Goal: Task Accomplishment & Management: Use online tool/utility

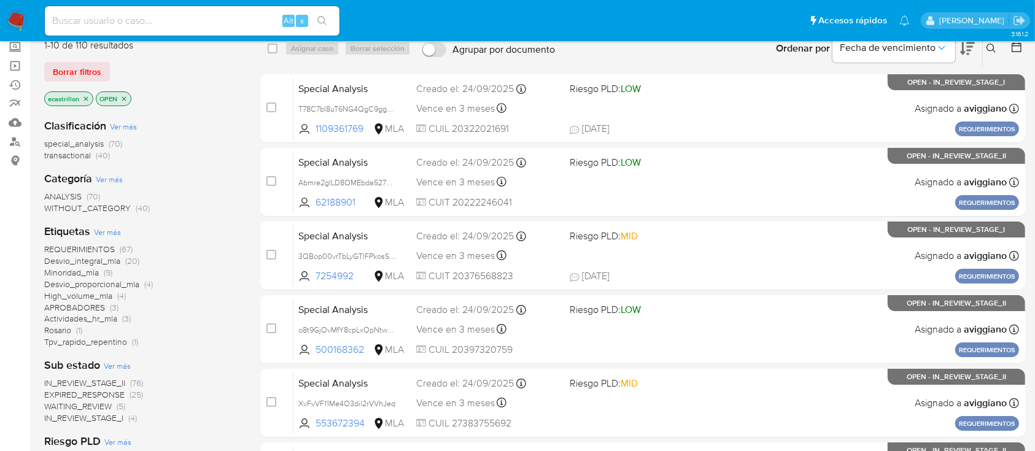
scroll to position [76, 0]
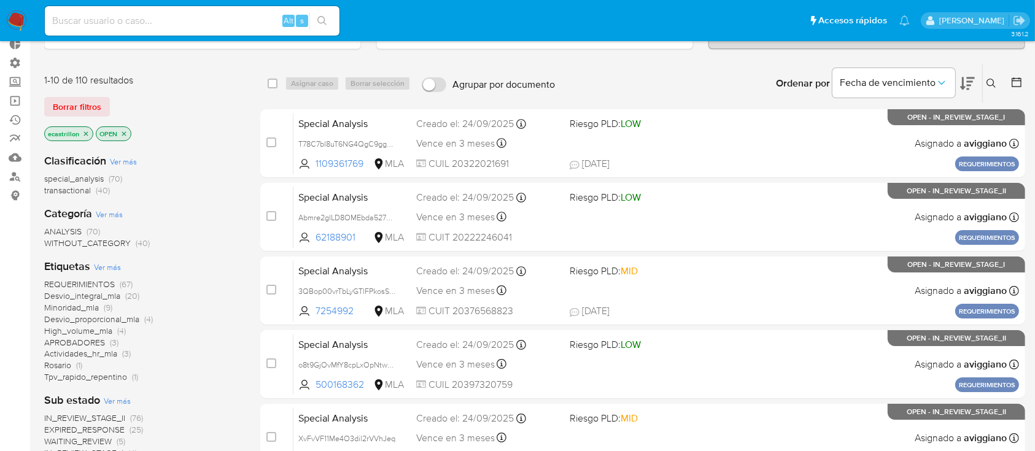
click at [123, 130] on icon "close-filter" at bounding box center [123, 133] width 7 height 7
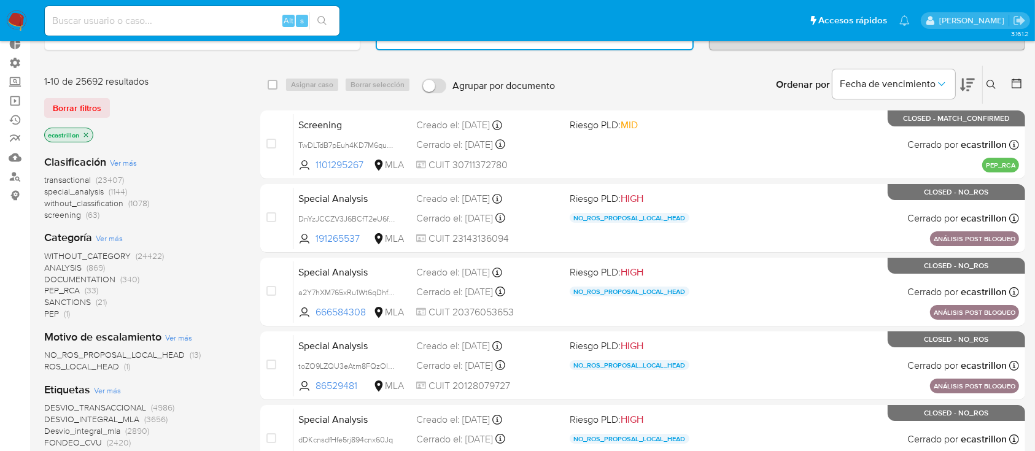
scroll to position [143, 0]
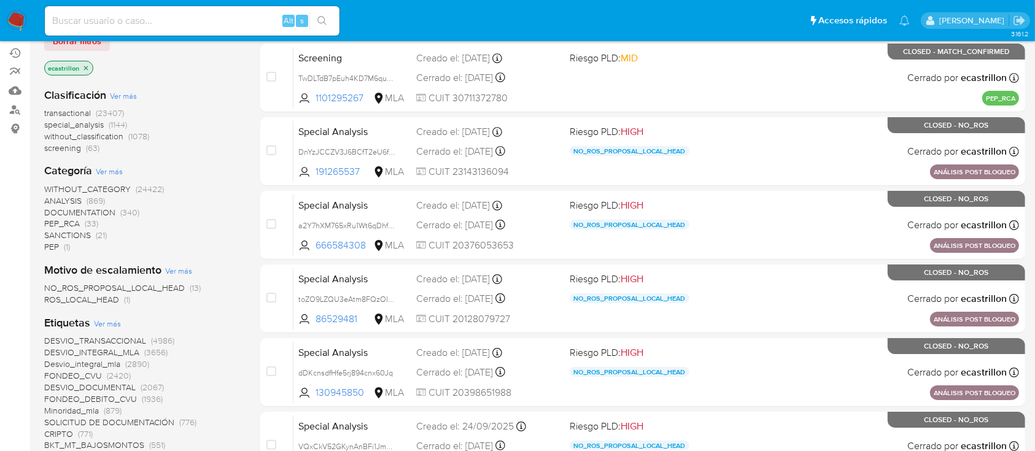
click at [152, 282] on span "NO_ROS_PROPOSAL_LOCAL_HEAD" at bounding box center [114, 288] width 141 height 12
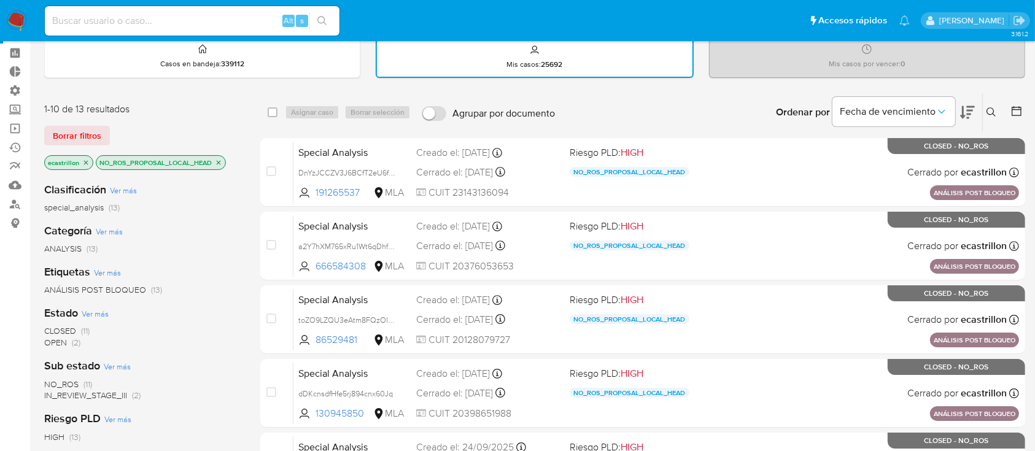
scroll to position [120, 0]
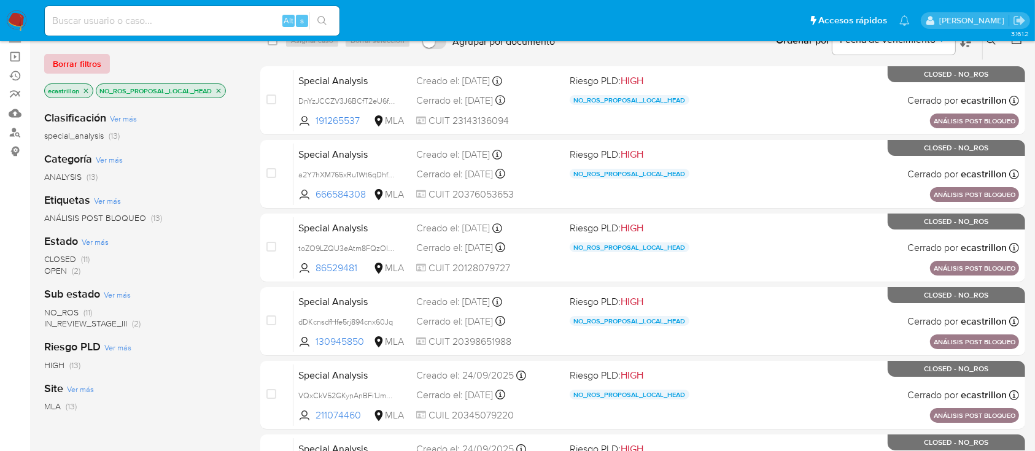
click at [97, 56] on span "Borrar filtros" at bounding box center [77, 63] width 49 height 17
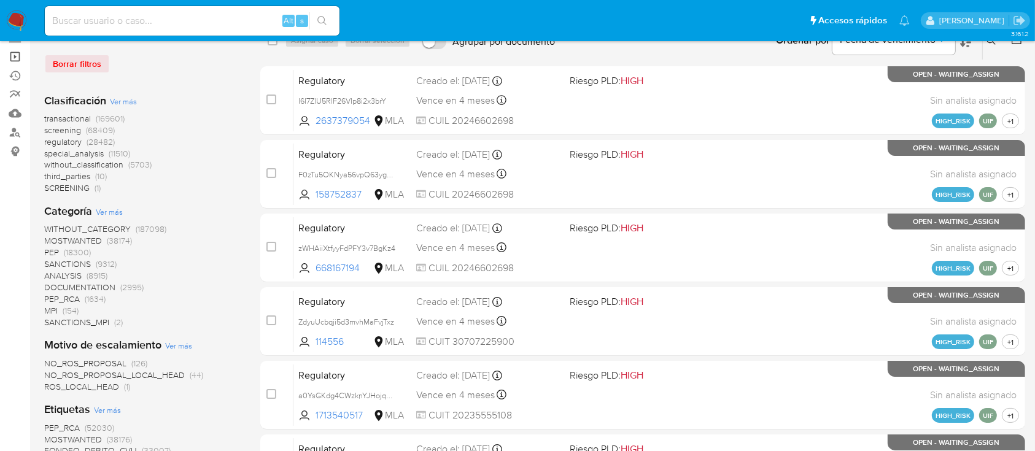
click at [16, 53] on link "Operaciones masivas" at bounding box center [73, 56] width 146 height 19
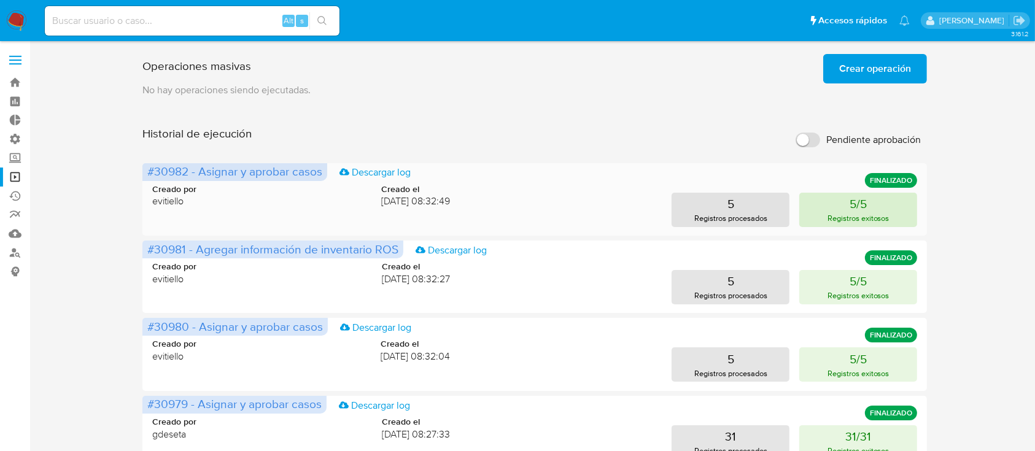
click at [826, 193] on button "5/5 Registros exitosos" at bounding box center [859, 210] width 118 height 34
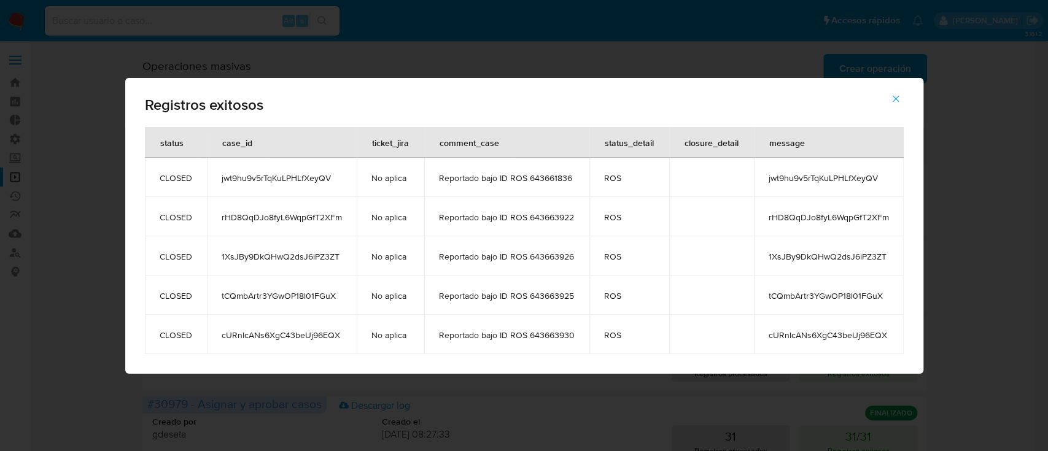
click at [898, 96] on icon "button" at bounding box center [895, 98] width 11 height 11
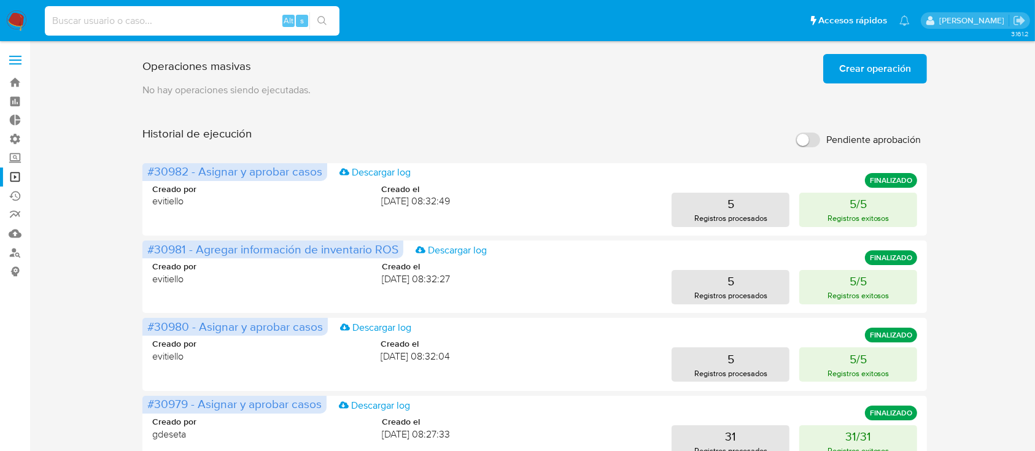
click at [236, 20] on input at bounding box center [192, 21] width 295 height 16
paste input "717939618"
type input "717939618"
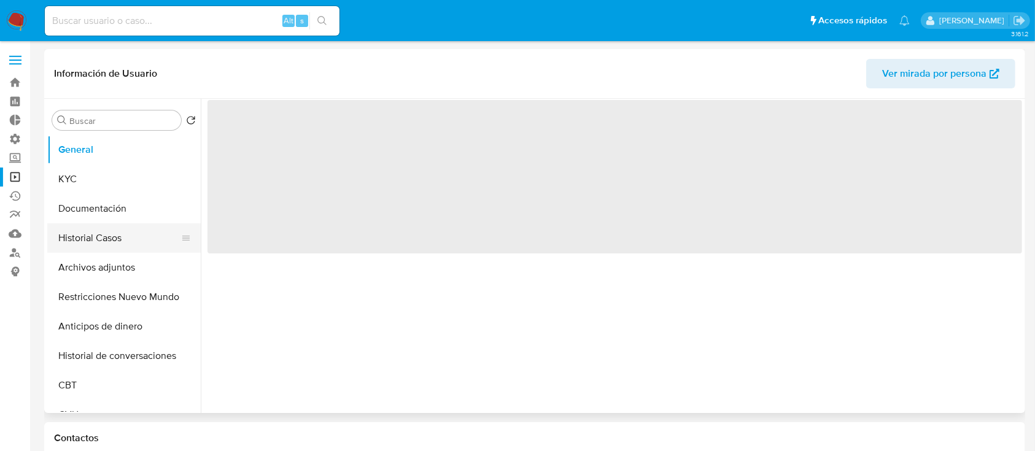
select select "10"
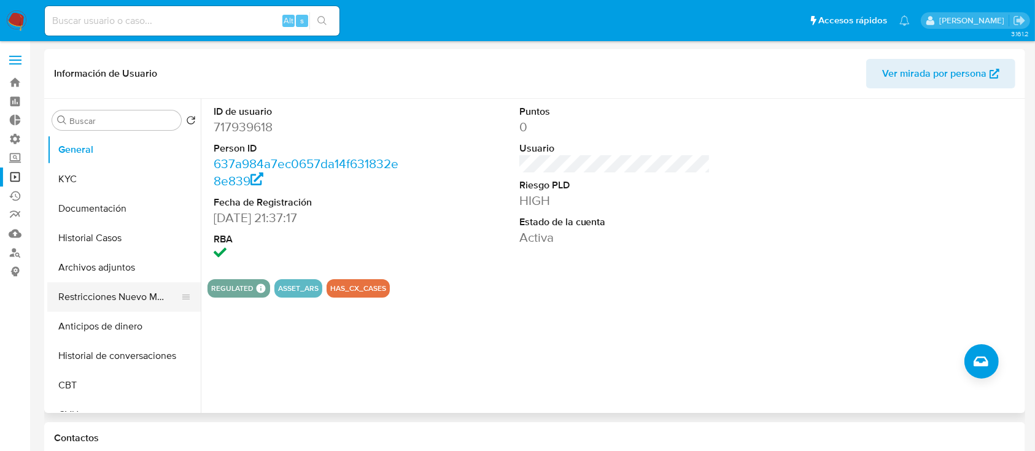
click at [70, 297] on button "Restricciones Nuevo Mundo" at bounding box center [119, 296] width 144 height 29
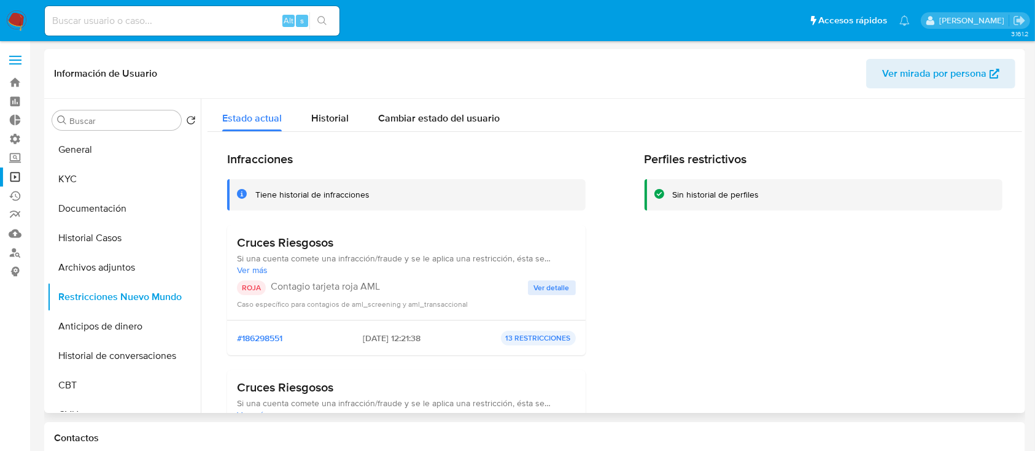
click at [539, 289] on span "Ver detalle" at bounding box center [552, 288] width 36 height 12
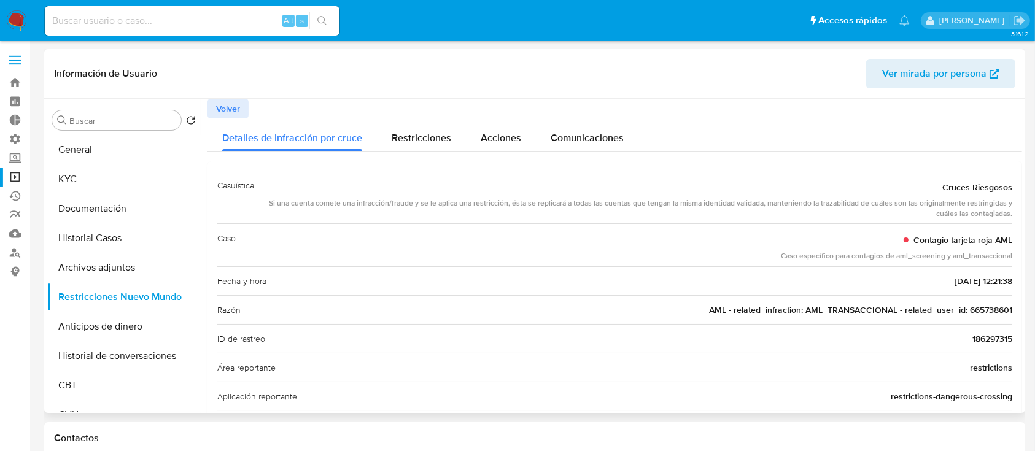
click at [988, 307] on span "AML - related_infraction: AML_TRANSACCIONAL - related_user_id: 665738601" at bounding box center [860, 310] width 303 height 12
click at [109, 147] on button "General" at bounding box center [119, 149] width 144 height 29
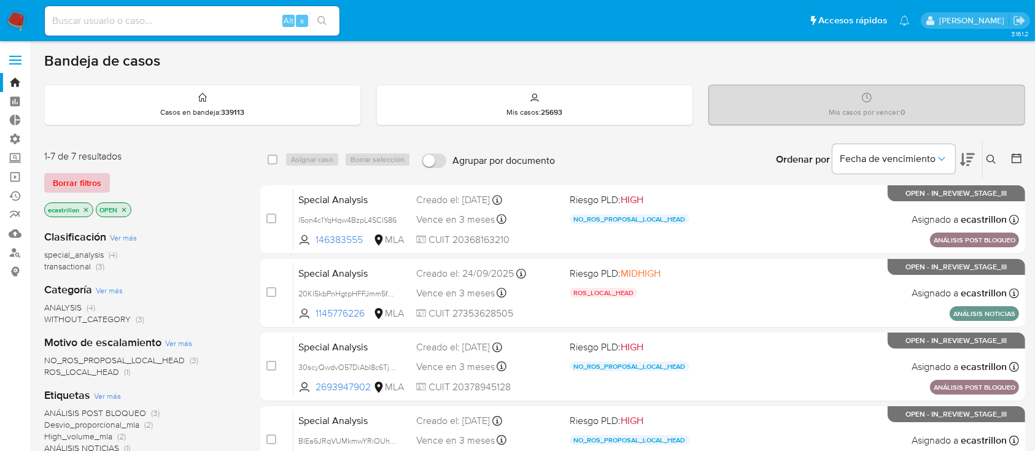
click at [84, 176] on span "Borrar filtros" at bounding box center [77, 182] width 49 height 17
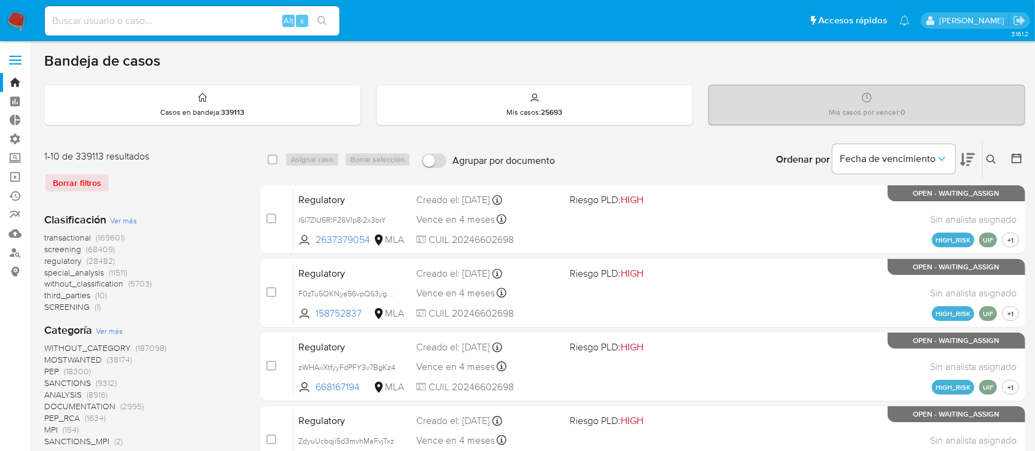
click at [92, 28] on div "Alt s" at bounding box center [192, 20] width 295 height 29
click at [93, 25] on input at bounding box center [192, 21] width 295 height 16
paste input "665738601"
type input "665738601"
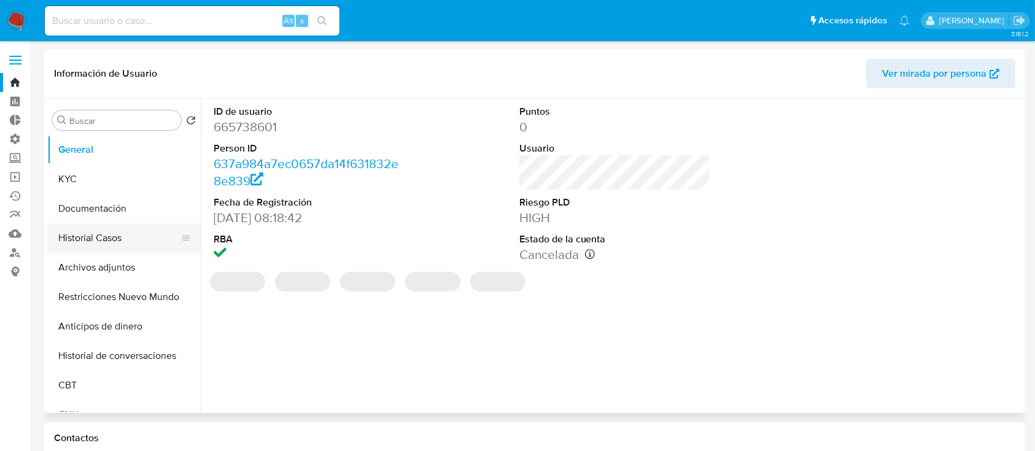
select select "10"
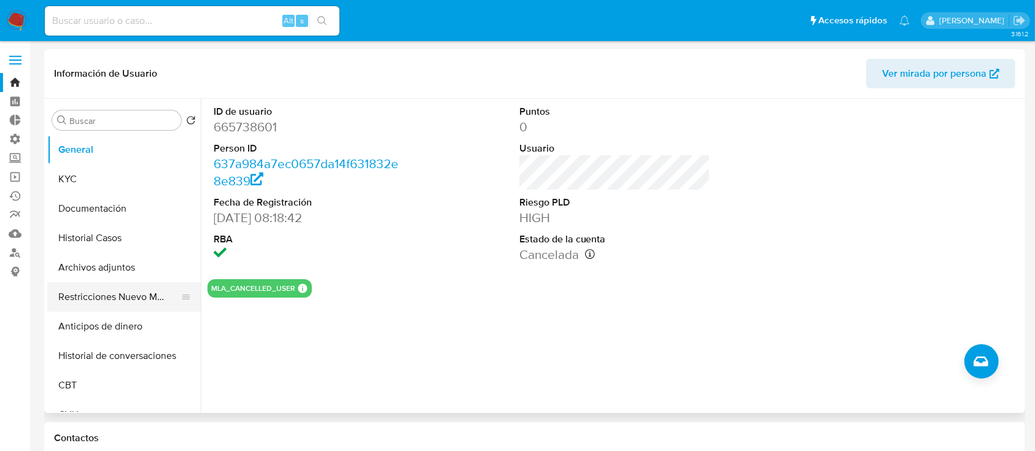
click at [120, 305] on button "Restricciones Nuevo Mundo" at bounding box center [119, 296] width 144 height 29
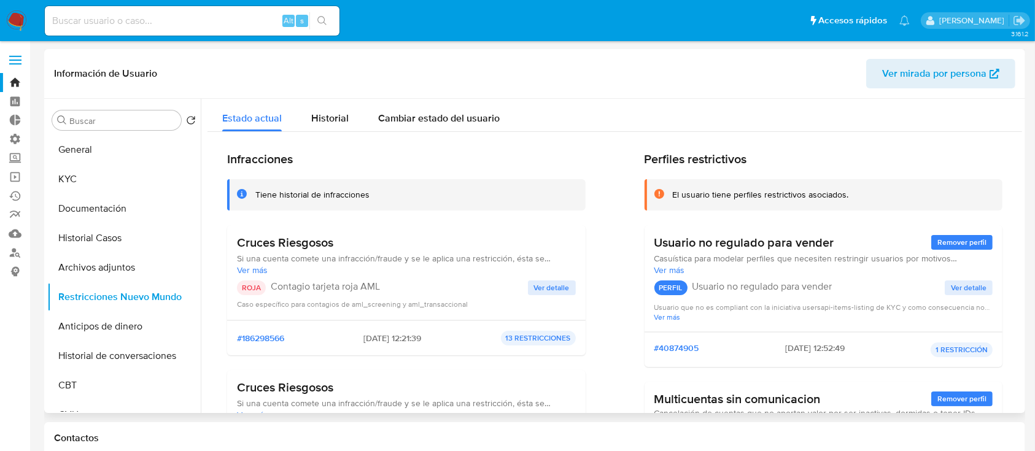
click at [569, 278] on div "Cruces Riesgosos Si una cuenta comete una infracción/fraude y se le aplica una …" at bounding box center [406, 272] width 339 height 75
click at [567, 286] on button "Ver detalle" at bounding box center [552, 288] width 48 height 15
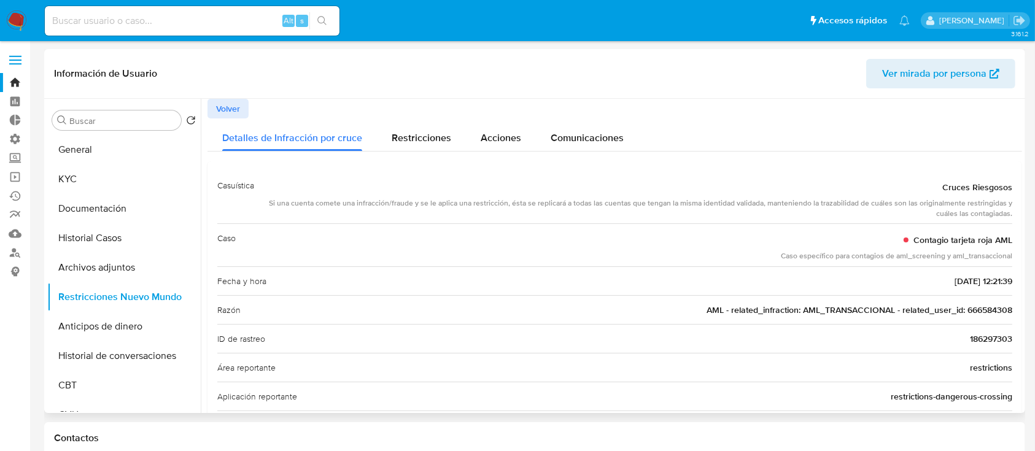
click at [989, 309] on span "AML - related_infraction: AML_TRANSACCIONAL - related_user_id: 666584308" at bounding box center [860, 310] width 306 height 12
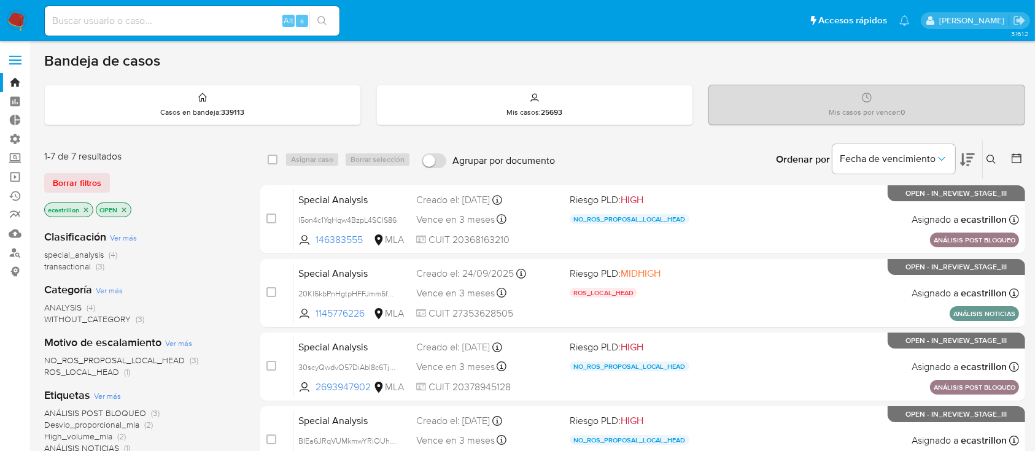
click at [227, 21] on input at bounding box center [192, 21] width 295 height 16
paste input "666584308"
type input "666584308"
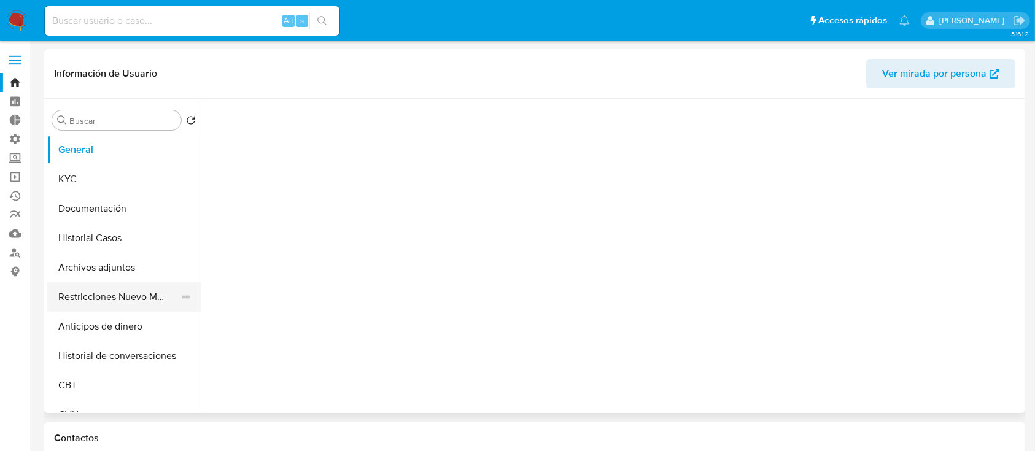
click at [79, 288] on button "Restricciones Nuevo Mundo" at bounding box center [119, 296] width 144 height 29
select select "10"
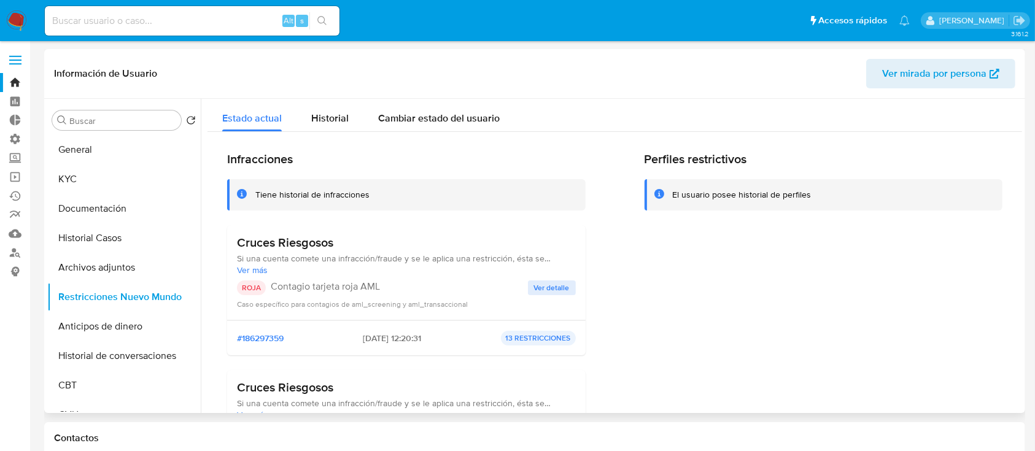
click at [540, 279] on div "Cruces Riesgosos Si una cuenta comete una infracción/fraude y se le aplica una …" at bounding box center [406, 272] width 339 height 75
click at [548, 290] on span "Ver detalle" at bounding box center [552, 288] width 36 height 12
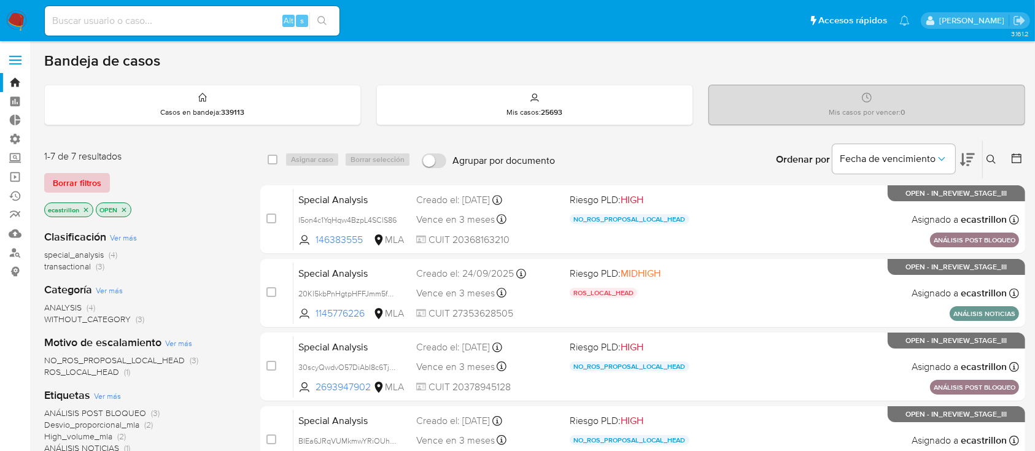
click at [73, 183] on span "Borrar filtros" at bounding box center [77, 182] width 49 height 17
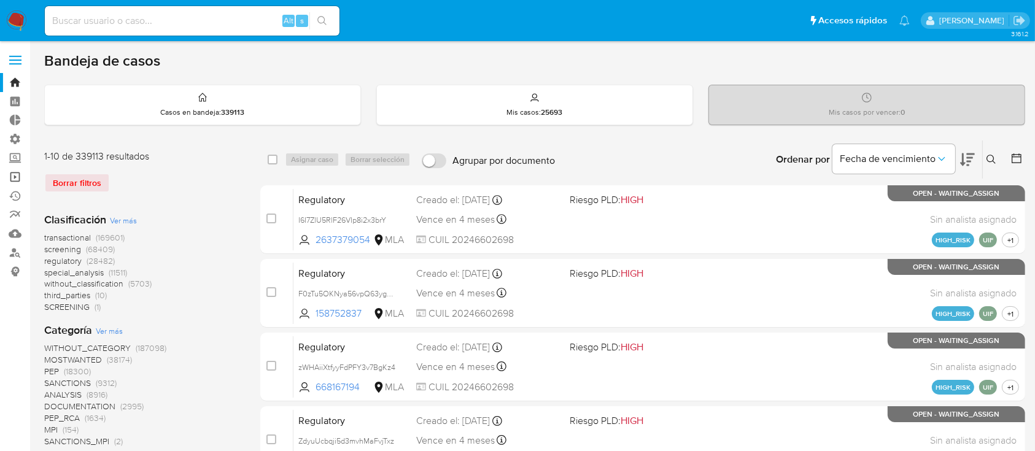
click at [13, 176] on link "Operaciones masivas" at bounding box center [73, 177] width 146 height 19
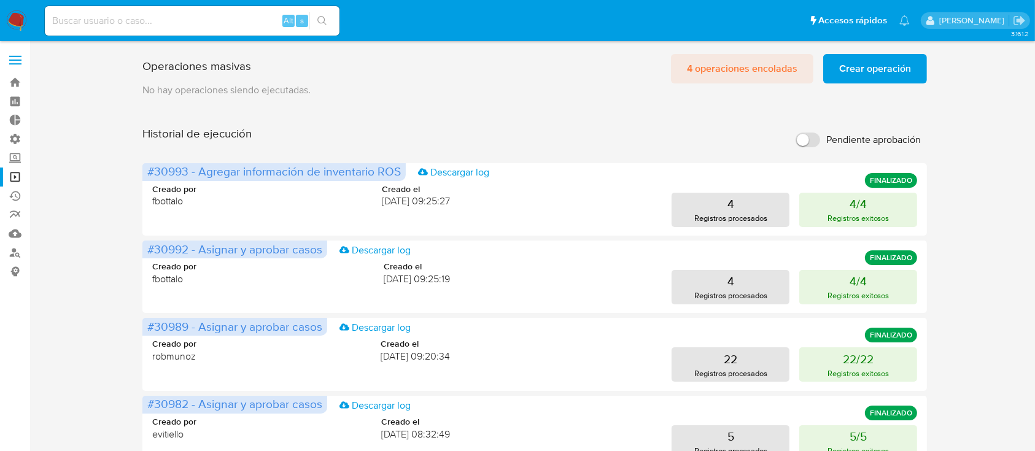
click at [697, 73] on span "4 operaciones encoladas" at bounding box center [742, 68] width 111 height 27
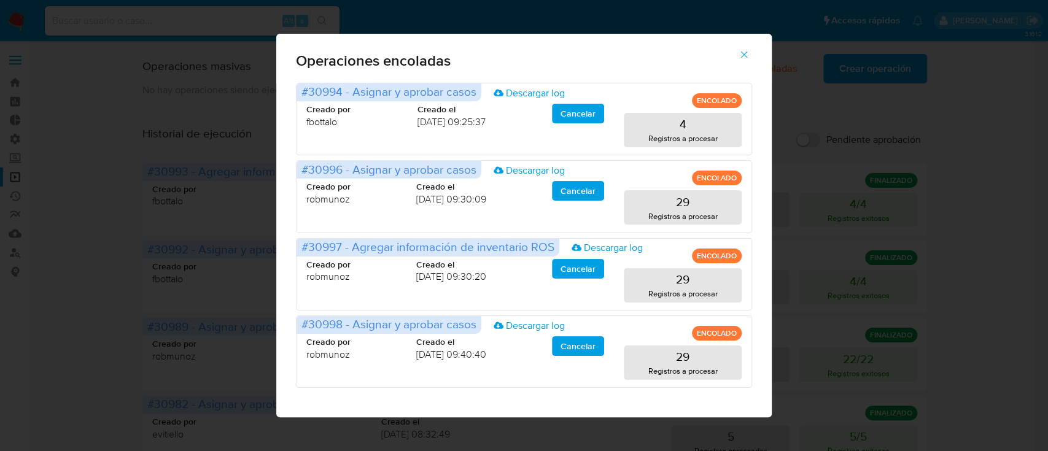
click at [742, 61] on span "button" at bounding box center [744, 54] width 11 height 27
